Goal: Task Accomplishment & Management: Manage account settings

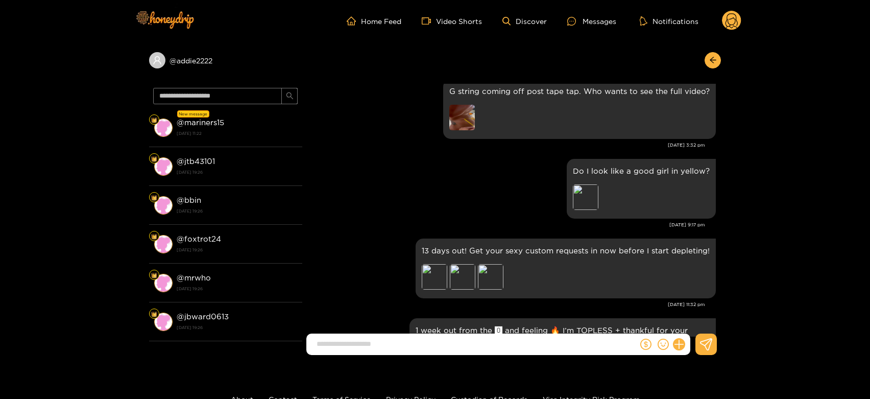
scroll to position [1784, 0]
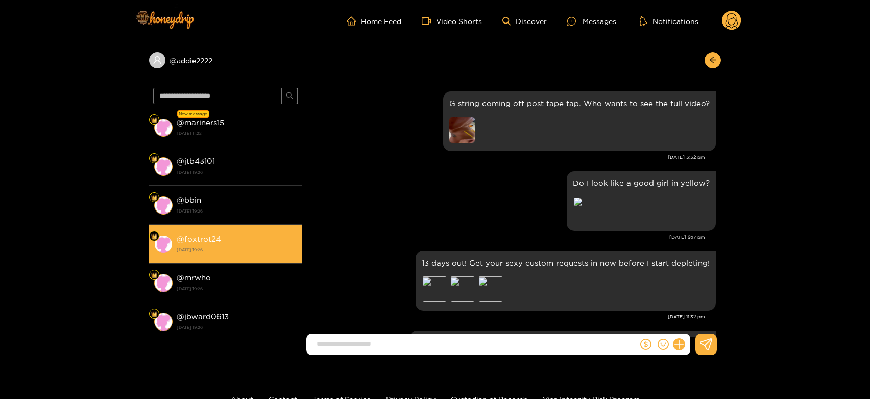
click at [289, 257] on li "@ foxtrot24 [DATE] 19:26" at bounding box center [225, 244] width 153 height 39
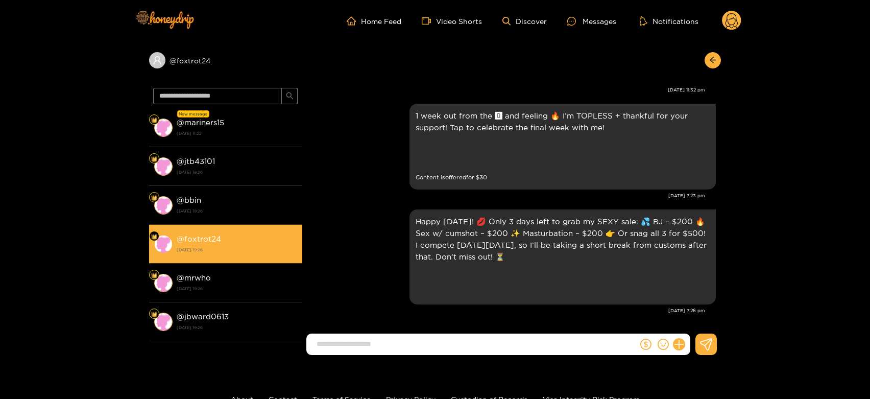
scroll to position [2010, 0]
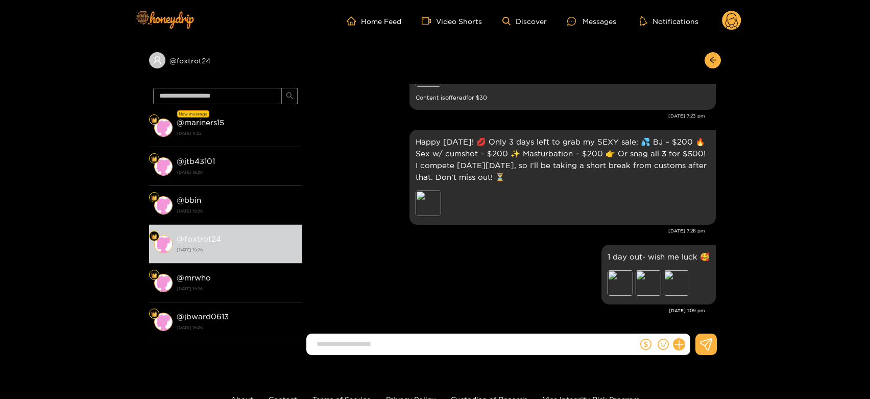
click at [731, 19] on circle at bounding box center [731, 20] width 19 height 19
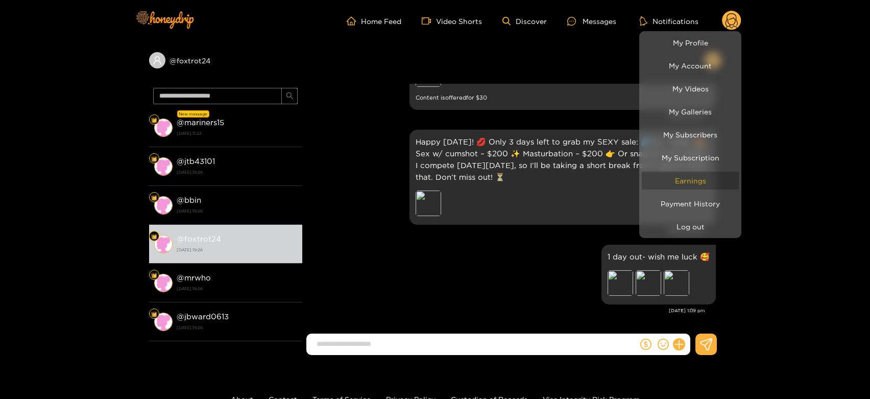
click at [674, 175] on link "Earnings" at bounding box center [690, 181] width 97 height 18
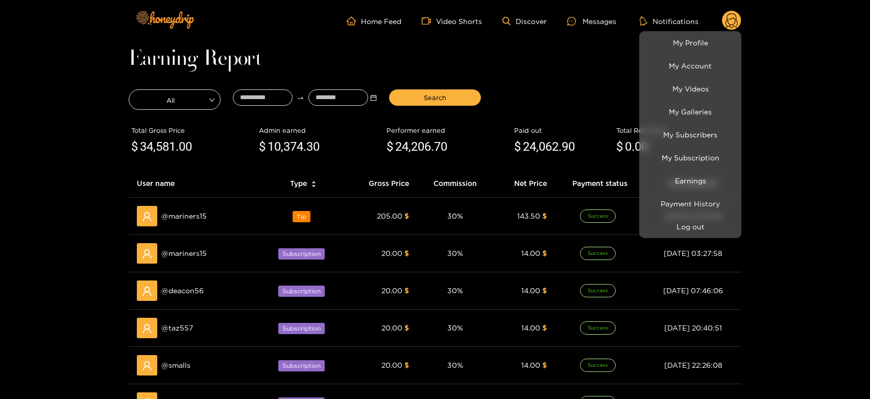
click at [190, 211] on div at bounding box center [435, 199] width 870 height 399
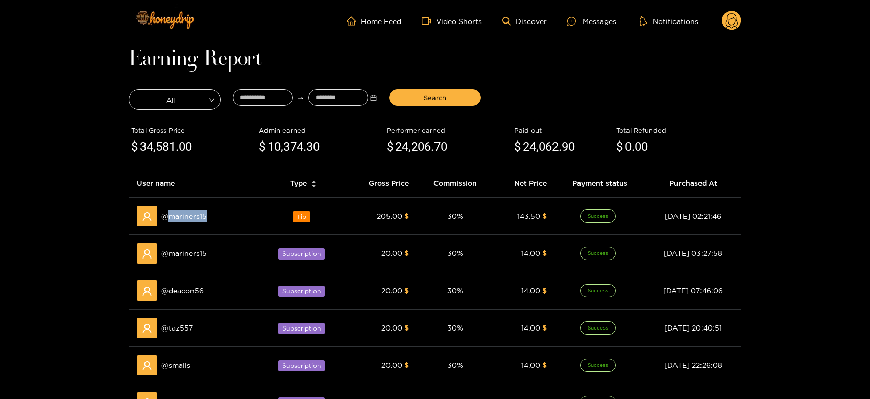
click at [190, 211] on span "@ mariners15" at bounding box center [183, 215] width 45 height 11
copy span "mariners15"
click at [574, 23] on icon at bounding box center [571, 21] width 9 height 9
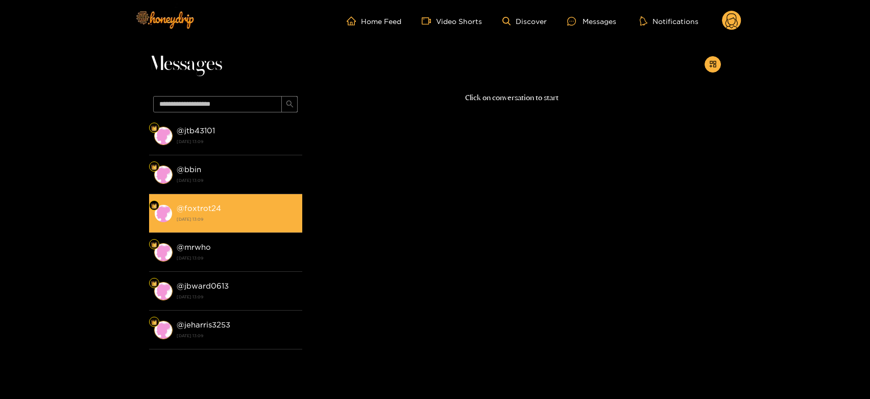
click at [209, 219] on strong "[DATE] 13:09" at bounding box center [237, 218] width 120 height 9
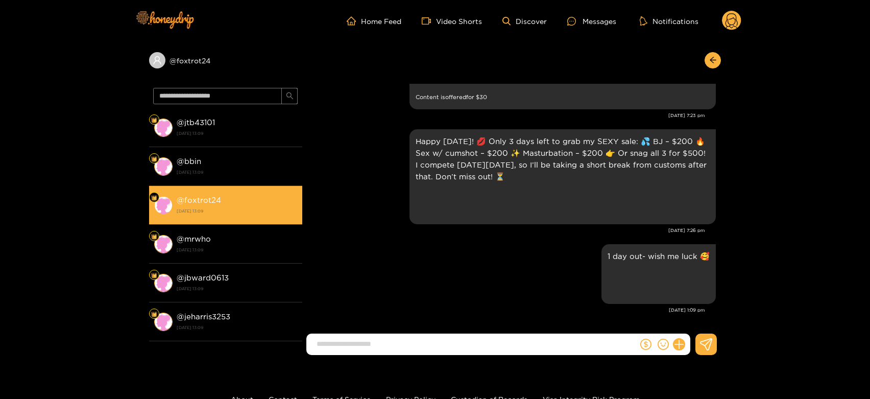
scroll to position [2010, 0]
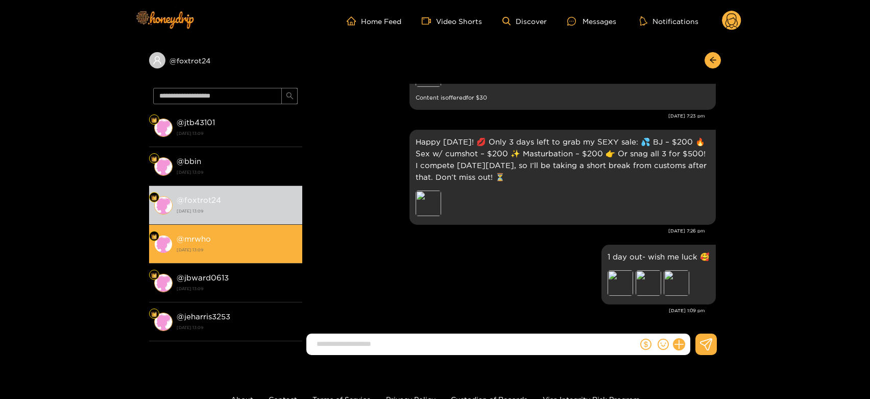
click at [239, 237] on div "@ mrwho [DATE] 13:09" at bounding box center [237, 243] width 120 height 23
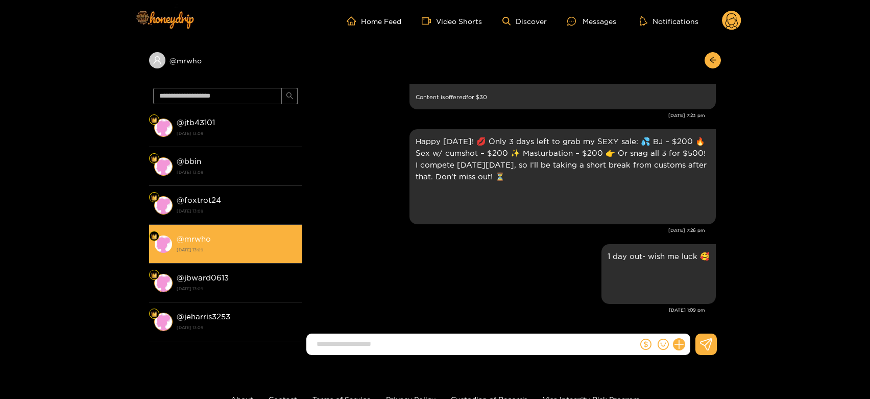
scroll to position [2010, 0]
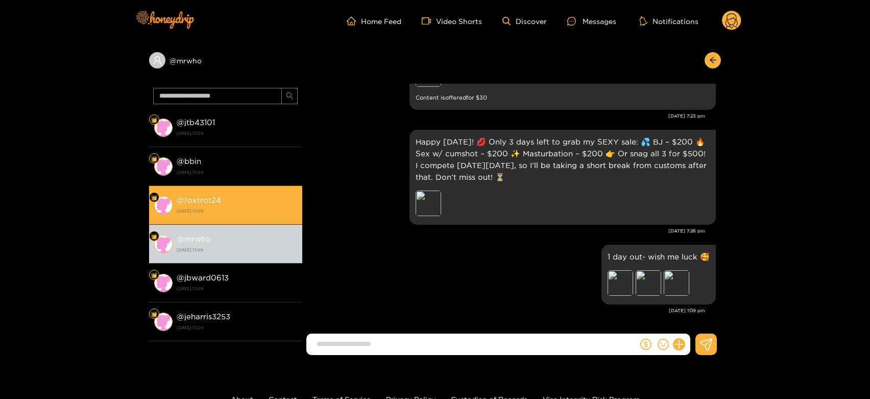
click at [225, 220] on li "@ foxtrot24 [DATE] 13:09" at bounding box center [225, 205] width 153 height 39
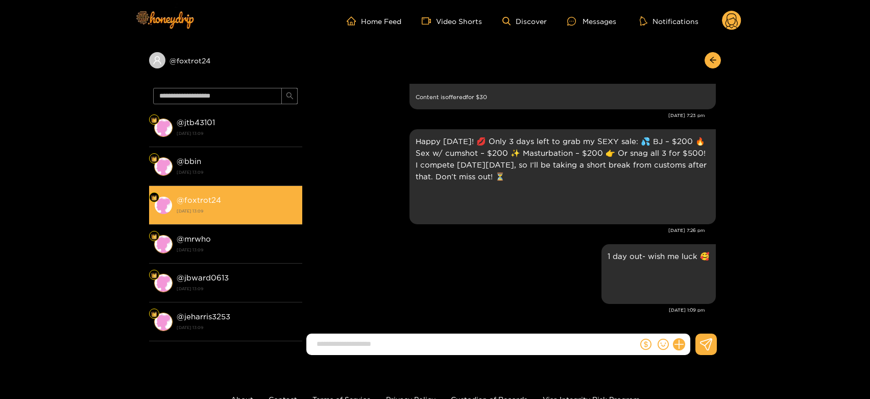
scroll to position [2010, 0]
